Goal: Information Seeking & Learning: Learn about a topic

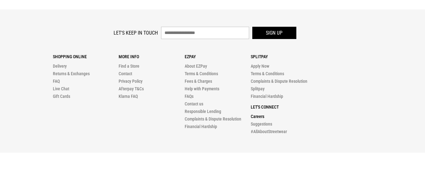
click at [259, 117] on link "Careers" at bounding box center [258, 116] width 14 height 5
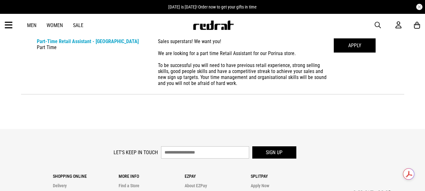
scroll to position [406, 0]
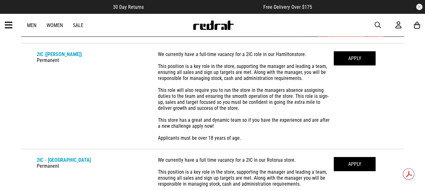
scroll to position [101, 0]
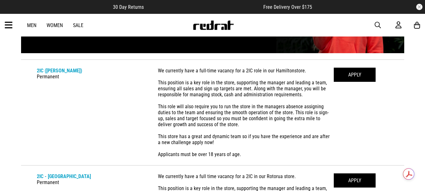
click at [425, 41] on div "CAREERS Careers If we don't have a vacancy in your area, we'd still like to hea…" at bounding box center [212, 174] width 425 height 479
drag, startPoint x: 424, startPoint y: 31, endPoint x: 425, endPoint y: 25, distance: 6.2
